Goal: Use online tool/utility: Utilize a website feature to perform a specific function

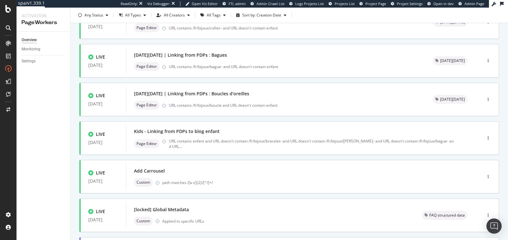
scroll to position [247, 0]
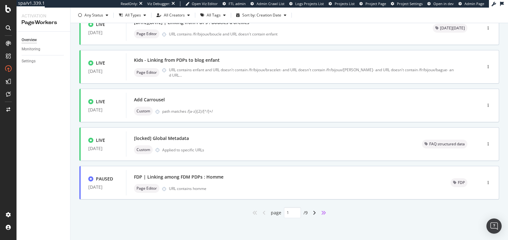
click at [323, 212] on icon "angles-right" at bounding box center [323, 213] width 5 height 5
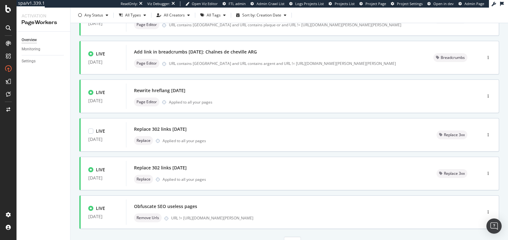
scroll to position [208, 0]
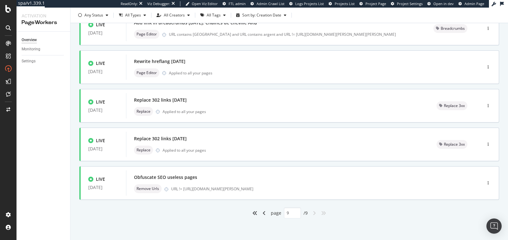
click at [265, 213] on div "angle-left" at bounding box center [264, 213] width 8 height 10
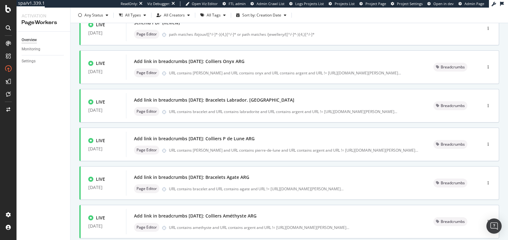
type input "8"
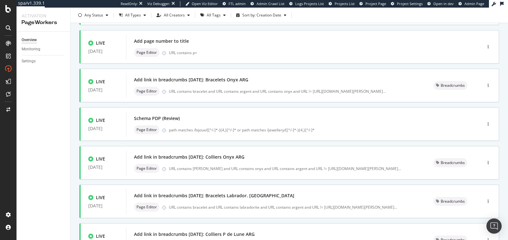
scroll to position [92, 0]
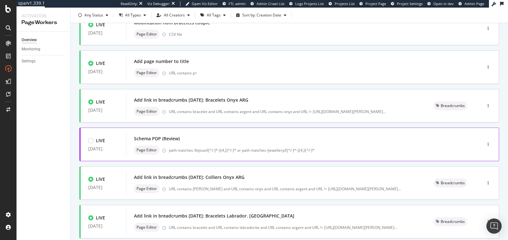
click at [275, 151] on div "path matches /bijoux/([^/-]*-){4,}[^/-]* or path matches /jewellery/([^/-]*-){4…" at bounding box center [312, 150] width 286 height 5
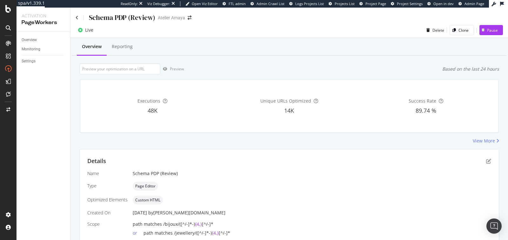
scroll to position [37, 0]
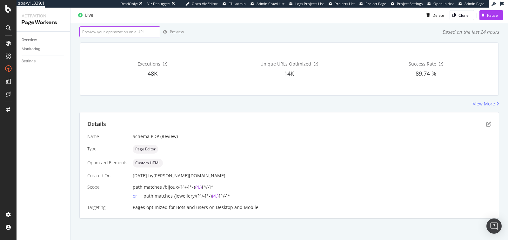
click at [128, 32] on input "url" at bounding box center [119, 31] width 81 height 11
paste input "[URL][DOMAIN_NAME][PERSON_NAME][PERSON_NAME]"
type input "[URL][DOMAIN_NAME][PERSON_NAME][PERSON_NAME]"
click at [168, 33] on div "button" at bounding box center [165, 32] width 10 height 4
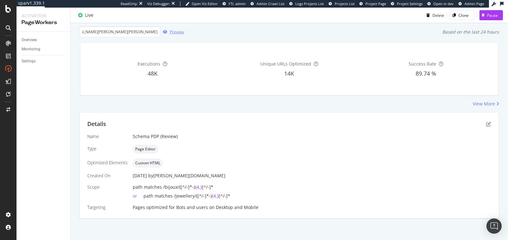
scroll to position [0, 0]
click at [489, 125] on icon "pen-to-square" at bounding box center [488, 124] width 5 height 5
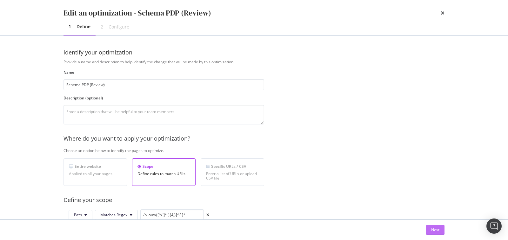
click at [432, 230] on div "Next" at bounding box center [435, 229] width 8 height 5
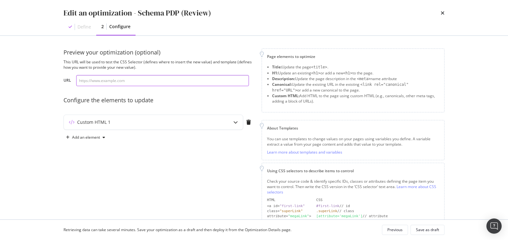
click at [181, 81] on input "modal" at bounding box center [162, 80] width 173 height 11
paste input "[URL][DOMAIN_NAME][PERSON_NAME][PERSON_NAME]"
type input "[URL][DOMAIN_NAME][PERSON_NAME][PERSON_NAME]"
click at [204, 125] on div "Custom HTML 1" at bounding box center [141, 122] width 154 height 6
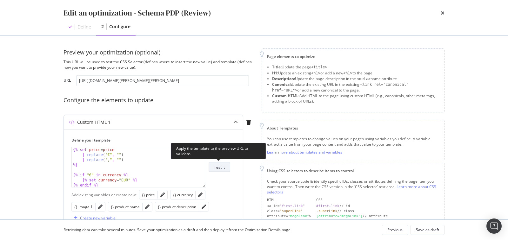
click at [221, 166] on div "Test it" at bounding box center [219, 167] width 11 height 5
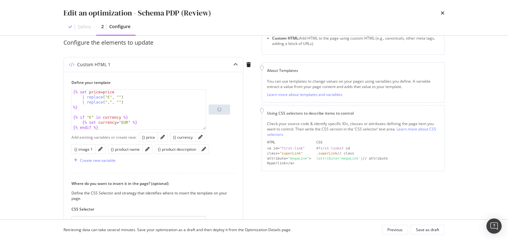
scroll to position [61, 0]
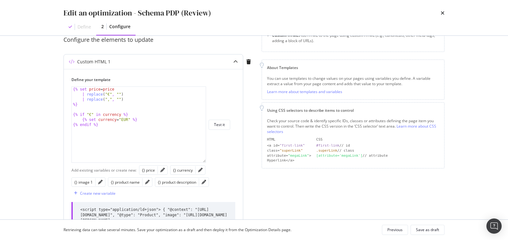
drag, startPoint x: 204, startPoint y: 125, endPoint x: 202, endPoint y: 211, distance: 85.7
click at [202, 163] on div "{% set price = price | replace ( "€" , "" ) | replace ( "," , "" ) %} {% if "€"…" at bounding box center [138, 125] width 135 height 76
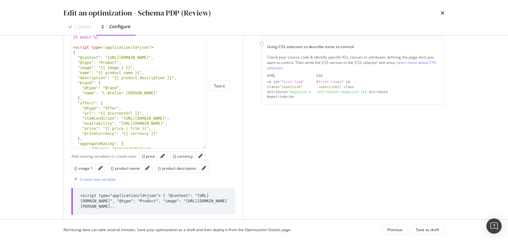
scroll to position [122, 0]
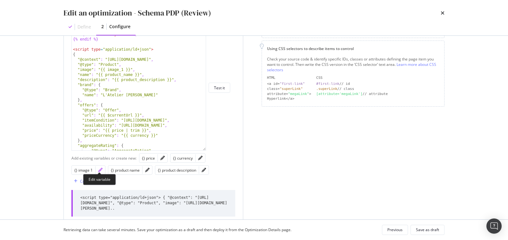
click at [98, 171] on icon "pencil" at bounding box center [100, 170] width 4 height 4
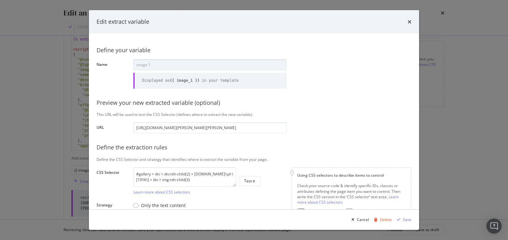
scroll to position [84, 0]
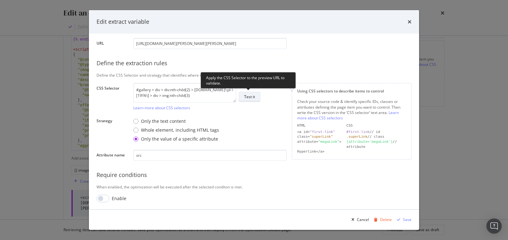
click at [252, 98] on div "Test it" at bounding box center [249, 96] width 11 height 5
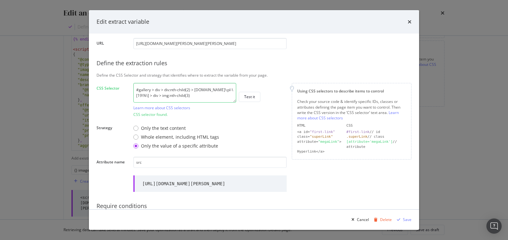
scroll to position [134, 0]
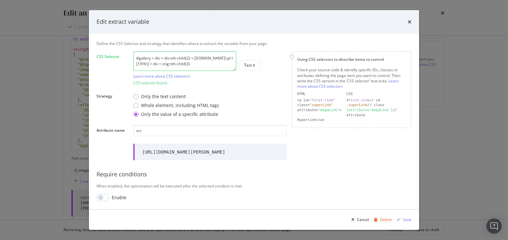
drag, startPoint x: 258, startPoint y: 152, endPoint x: 140, endPoint y: 131, distance: 119.5
click at [140, 144] on div "[URL][DOMAIN_NAME][PERSON_NAME]" at bounding box center [209, 152] width 153 height 16
copy div "[URL][DOMAIN_NAME][PERSON_NAME]"
click at [410, 21] on icon "times" at bounding box center [409, 21] width 4 height 5
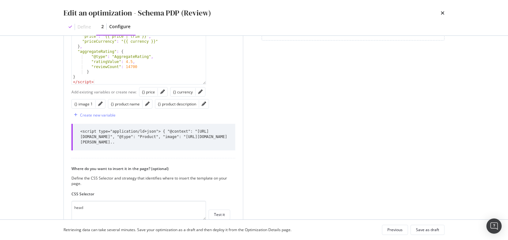
scroll to position [260, 0]
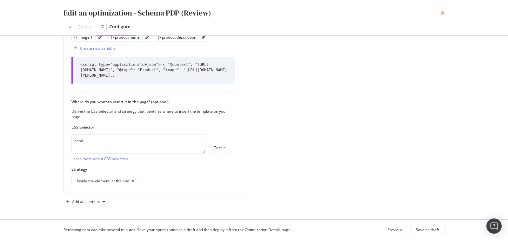
click at [444, 13] on icon "times" at bounding box center [442, 12] width 4 height 5
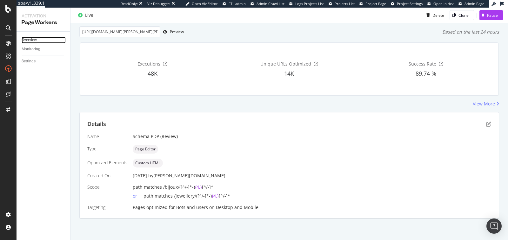
click at [26, 39] on div "Overview" at bounding box center [29, 40] width 15 height 7
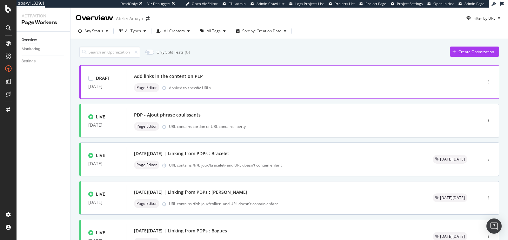
click at [217, 72] on div "Add links in the content on PLP" at bounding box center [294, 76] width 320 height 9
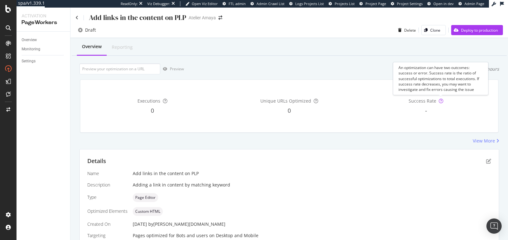
scroll to position [0, 0]
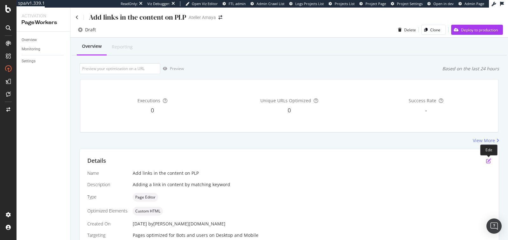
click at [487, 161] on icon "pen-to-square" at bounding box center [488, 161] width 5 height 5
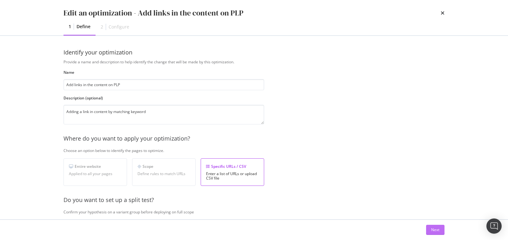
click at [432, 227] on div "Next" at bounding box center [435, 229] width 8 height 5
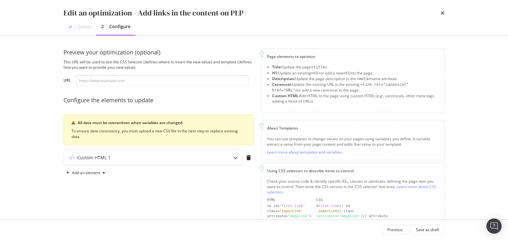
click at [219, 165] on div "Custom HTML 1" at bounding box center [158, 159] width 190 height 18
click at [214, 156] on div "Custom HTML 1" at bounding box center [141, 158] width 154 height 6
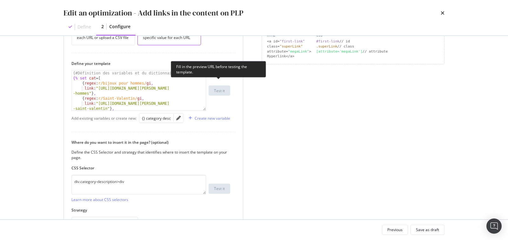
scroll to position [169, 0]
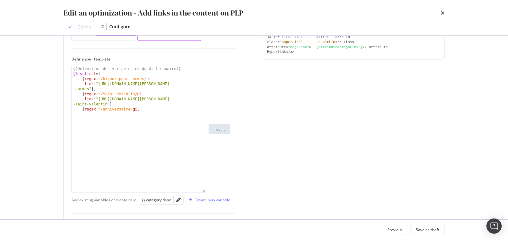
drag, startPoint x: 204, startPoint y: 104, endPoint x: 201, endPoint y: 189, distance: 85.1
click at [201, 189] on div "{# Définition des variables et du dictionnaire #} {% set cat = [ { regex : r/bi…" at bounding box center [138, 129] width 135 height 127
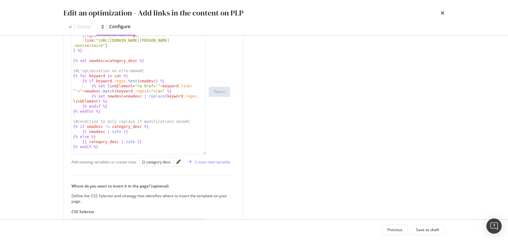
scroll to position [7, 0]
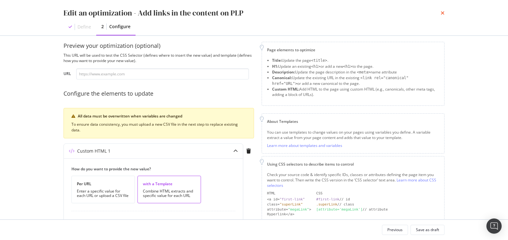
click at [443, 13] on icon "times" at bounding box center [442, 12] width 4 height 5
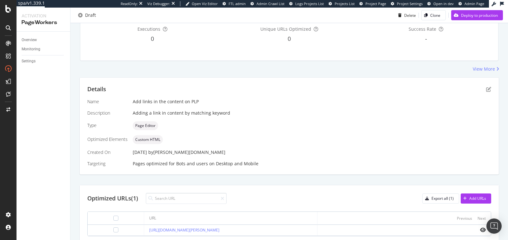
scroll to position [97, 0]
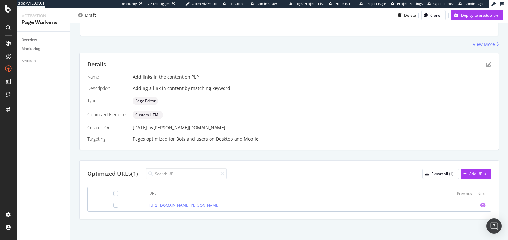
click at [482, 203] on icon "eye" at bounding box center [483, 205] width 6 height 5
